Goal: Task Accomplishment & Management: Use online tool/utility

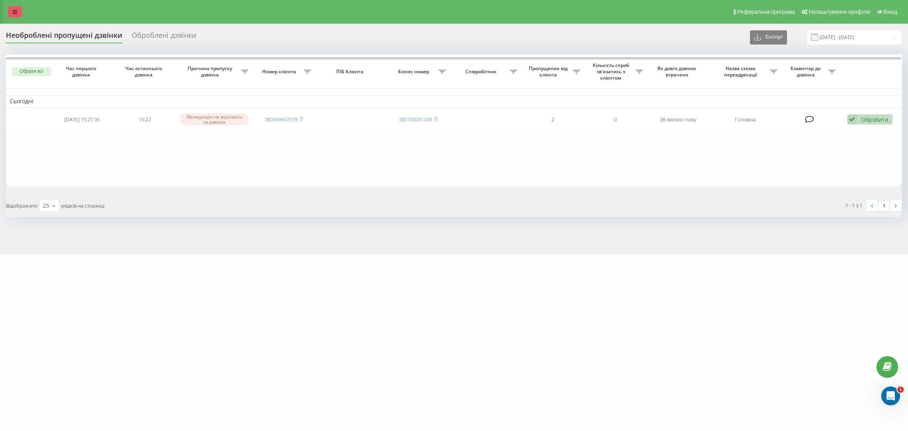
click at [9, 11] on link at bounding box center [15, 11] width 14 height 11
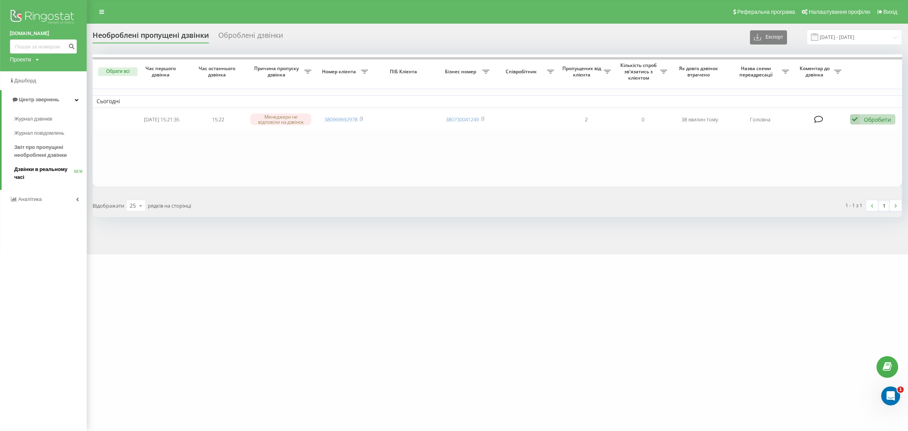
click at [38, 170] on span "Дзвінки в реальному часі" at bounding box center [44, 174] width 60 height 16
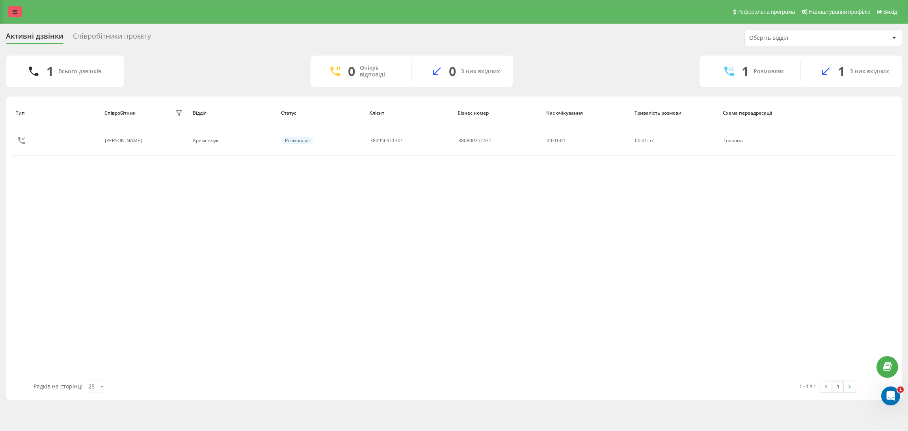
click at [17, 15] on link at bounding box center [15, 11] width 14 height 11
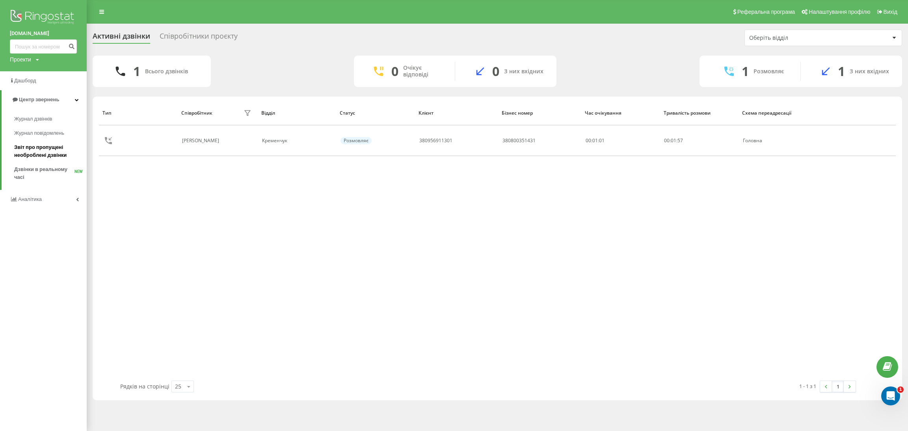
click at [43, 155] on span "Звіт про пропущені необроблені дзвінки" at bounding box center [48, 151] width 69 height 16
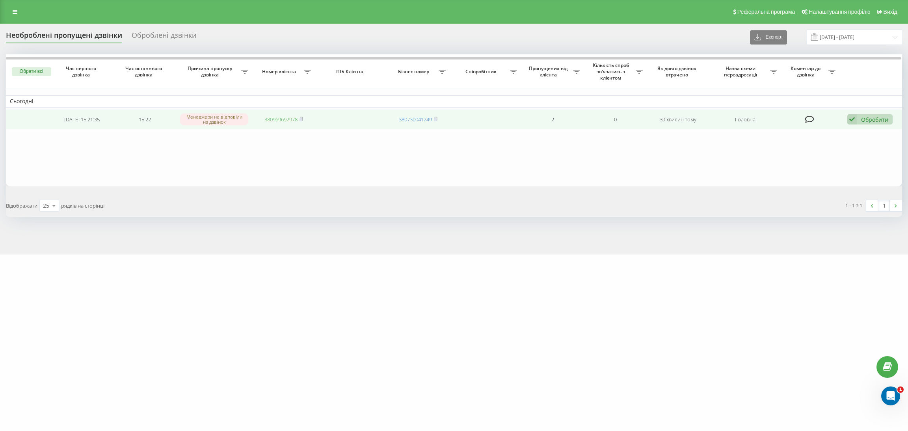
click at [277, 116] on link "380969692978" at bounding box center [280, 119] width 33 height 7
click at [285, 122] on link "380969692978" at bounding box center [280, 119] width 33 height 7
click at [287, 116] on link "380969692978" at bounding box center [280, 119] width 33 height 7
click at [283, 118] on link "380969692978" at bounding box center [280, 119] width 33 height 7
drag, startPoint x: 274, startPoint y: 117, endPoint x: 284, endPoint y: 125, distance: 13.2
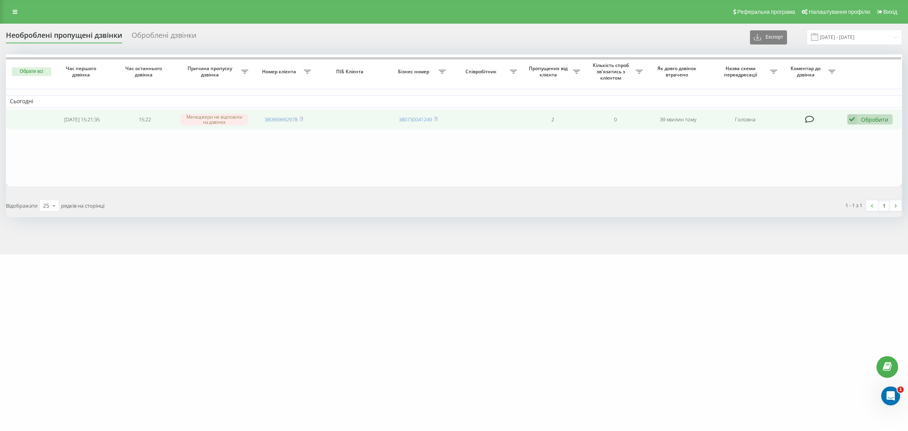
click at [274, 117] on link "380969692978" at bounding box center [280, 119] width 33 height 7
click at [276, 117] on link "380969692978" at bounding box center [280, 119] width 33 height 7
click at [870, 119] on div "Обробити" at bounding box center [874, 119] width 27 height 7
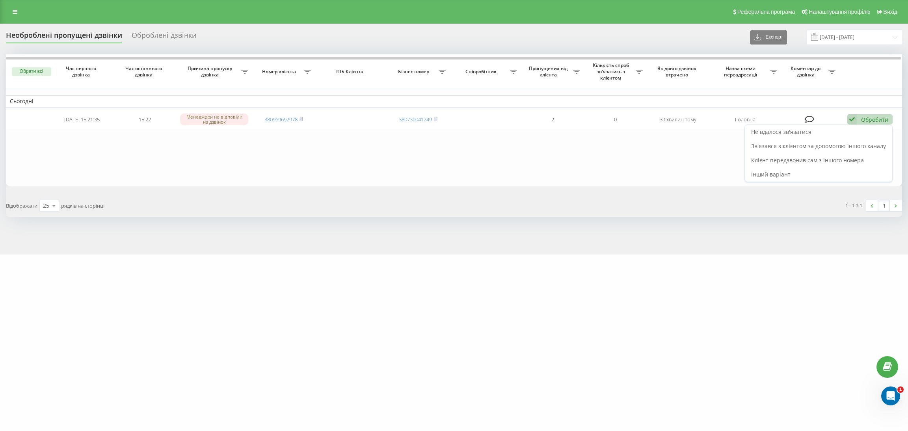
drag, startPoint x: 845, startPoint y: 161, endPoint x: 848, endPoint y: 157, distance: 4.5
click at [846, 160] on span "Клієнт передзвонив сам з іншого номера" at bounding box center [807, 159] width 113 height 7
